Goal: Transaction & Acquisition: Purchase product/service

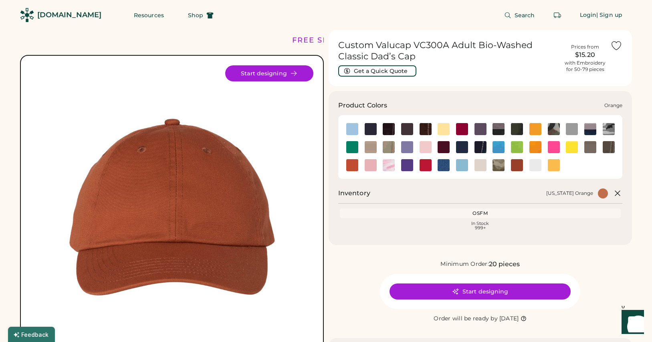
click at [355, 162] on img at bounding box center [352, 165] width 12 height 12
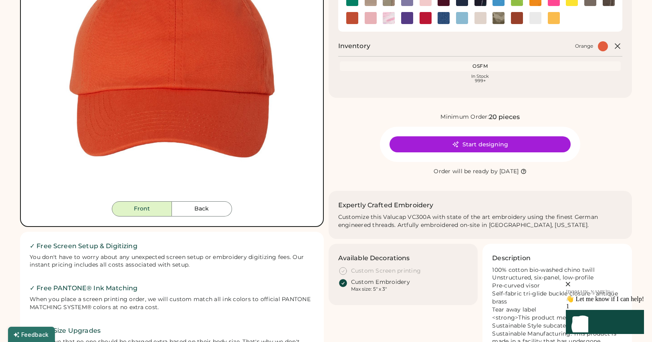
scroll to position [145, 0]
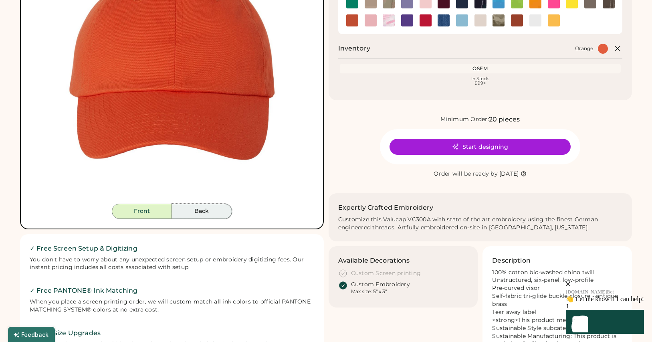
click at [199, 204] on button "Back" at bounding box center [202, 211] width 60 height 15
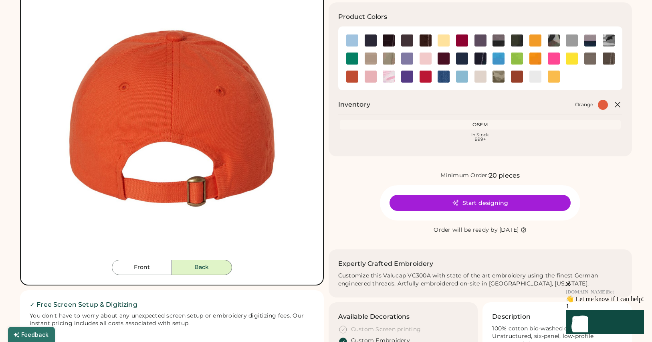
scroll to position [89, 0]
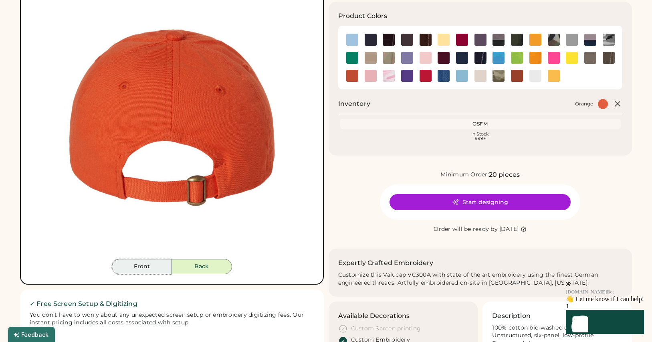
click at [151, 265] on button "Front" at bounding box center [142, 266] width 60 height 15
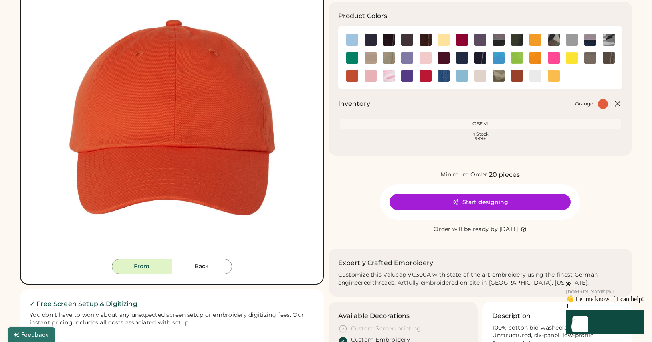
click at [173, 178] on img at bounding box center [171, 117] width 283 height 283
click at [202, 267] on button "Back" at bounding box center [202, 266] width 60 height 15
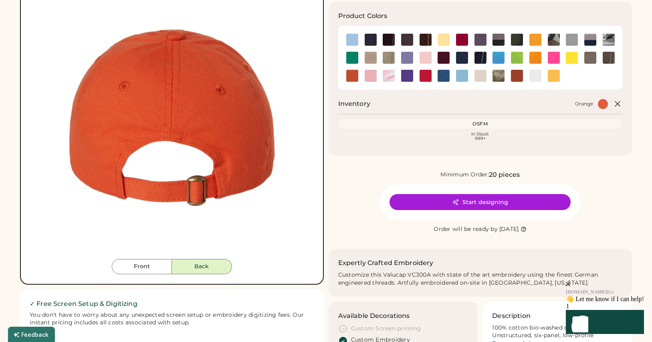
click at [189, 163] on img at bounding box center [171, 117] width 283 height 283
click at [461, 74] on img at bounding box center [462, 76] width 12 height 12
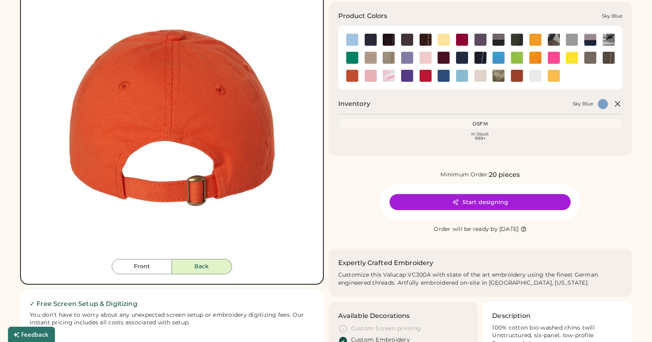
click at [461, 74] on img at bounding box center [462, 76] width 12 height 12
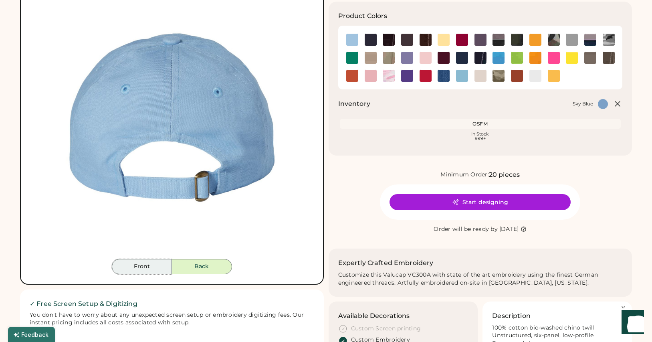
click at [136, 265] on button "Front" at bounding box center [142, 266] width 60 height 15
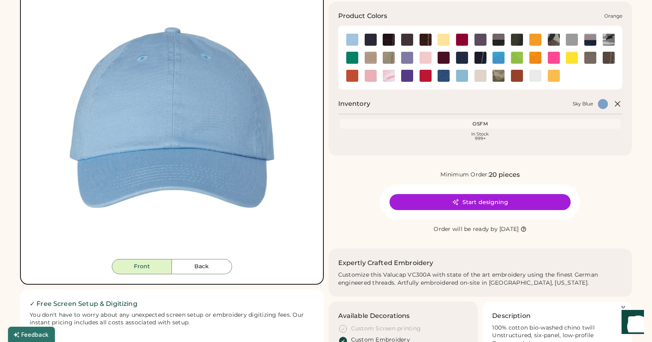
click at [353, 73] on img at bounding box center [352, 76] width 12 height 12
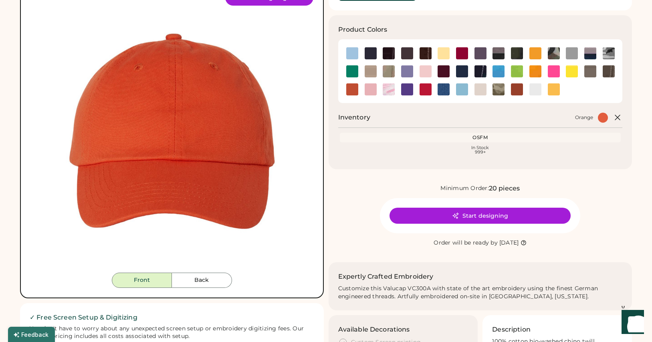
scroll to position [67, 0]
